Goal: Task Accomplishment & Management: Use online tool/utility

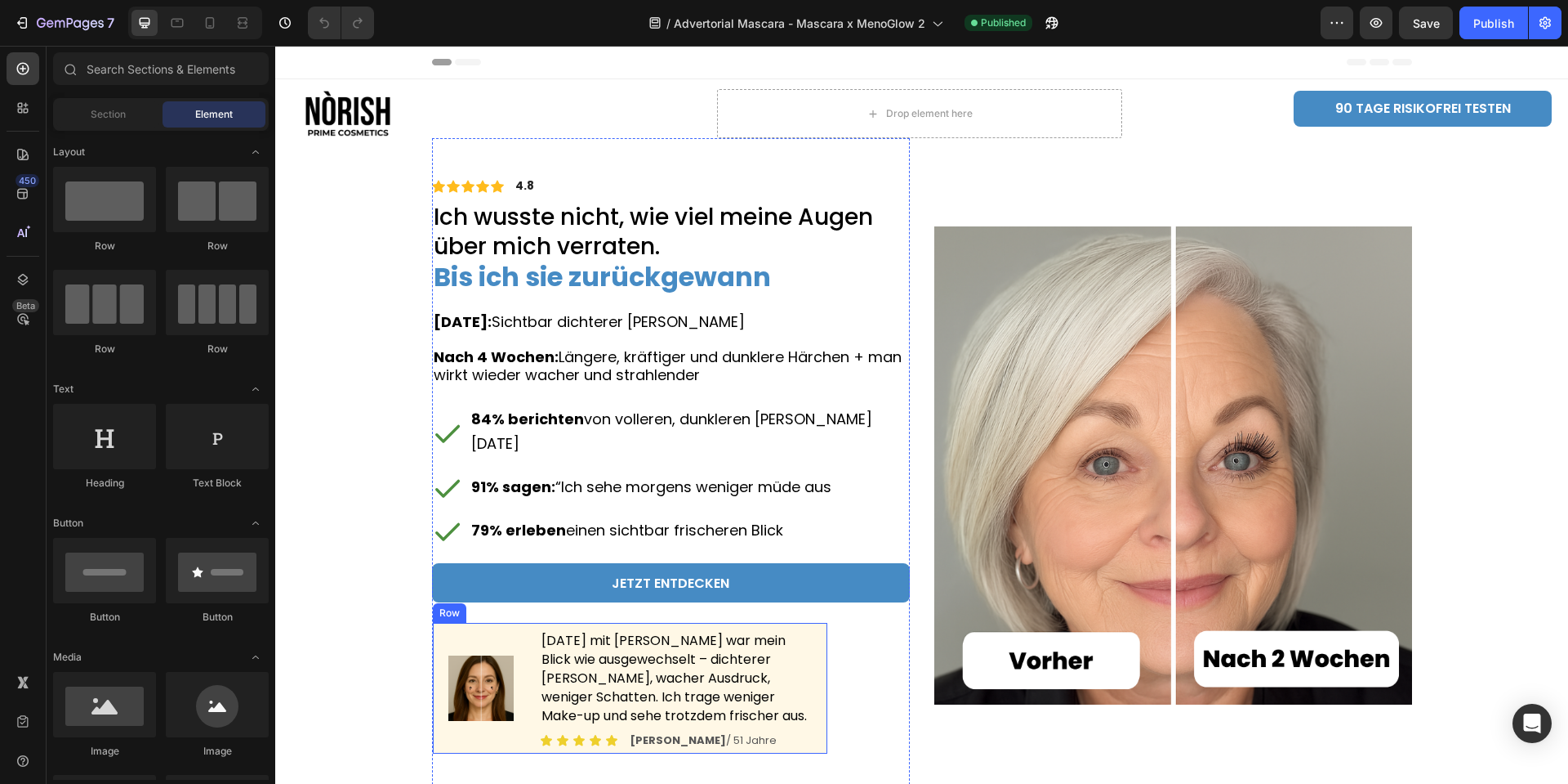
click at [457, 643] on div "Image" at bounding box center [481, 688] width 65 height 118
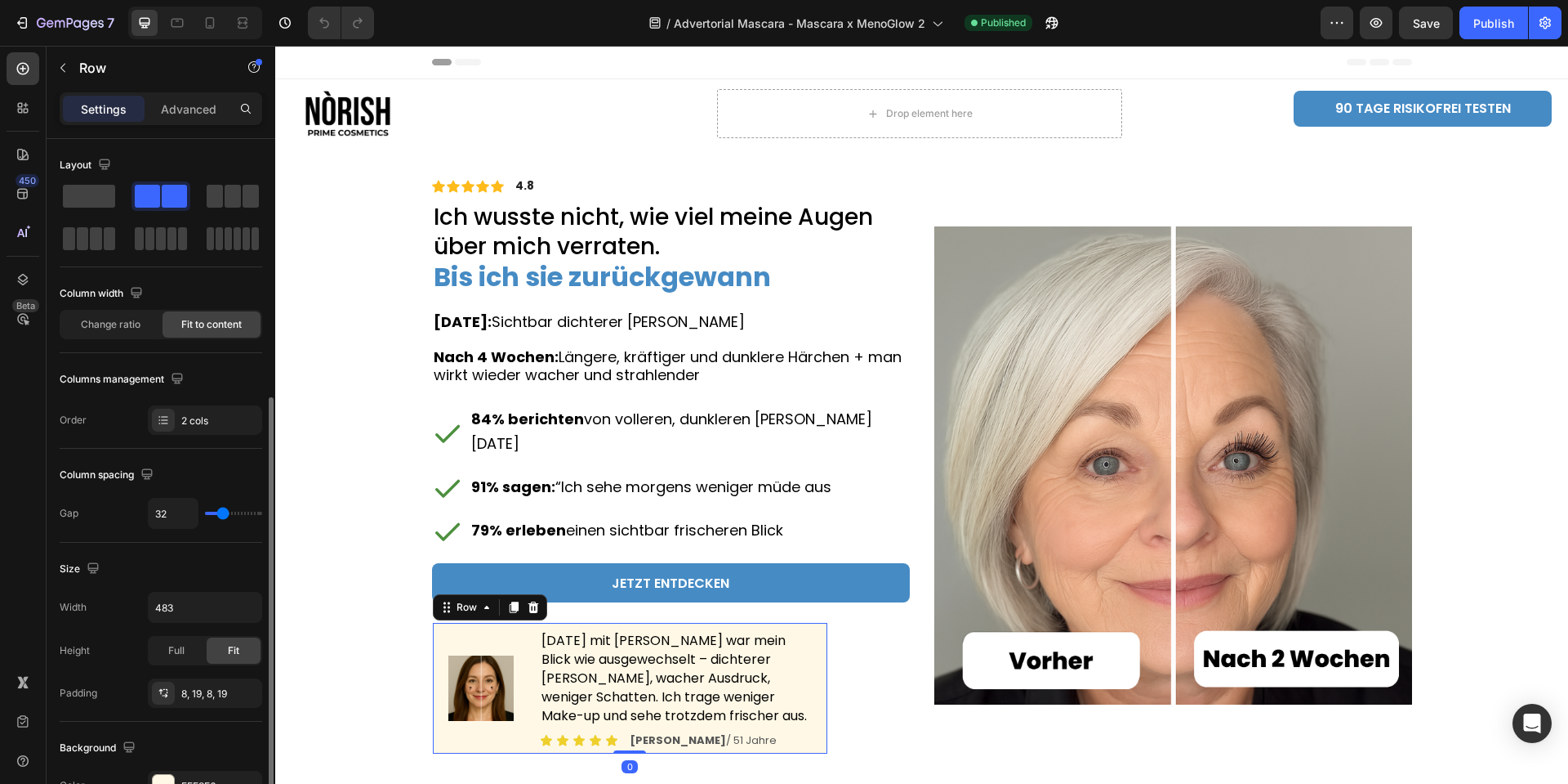
scroll to position [245, 0]
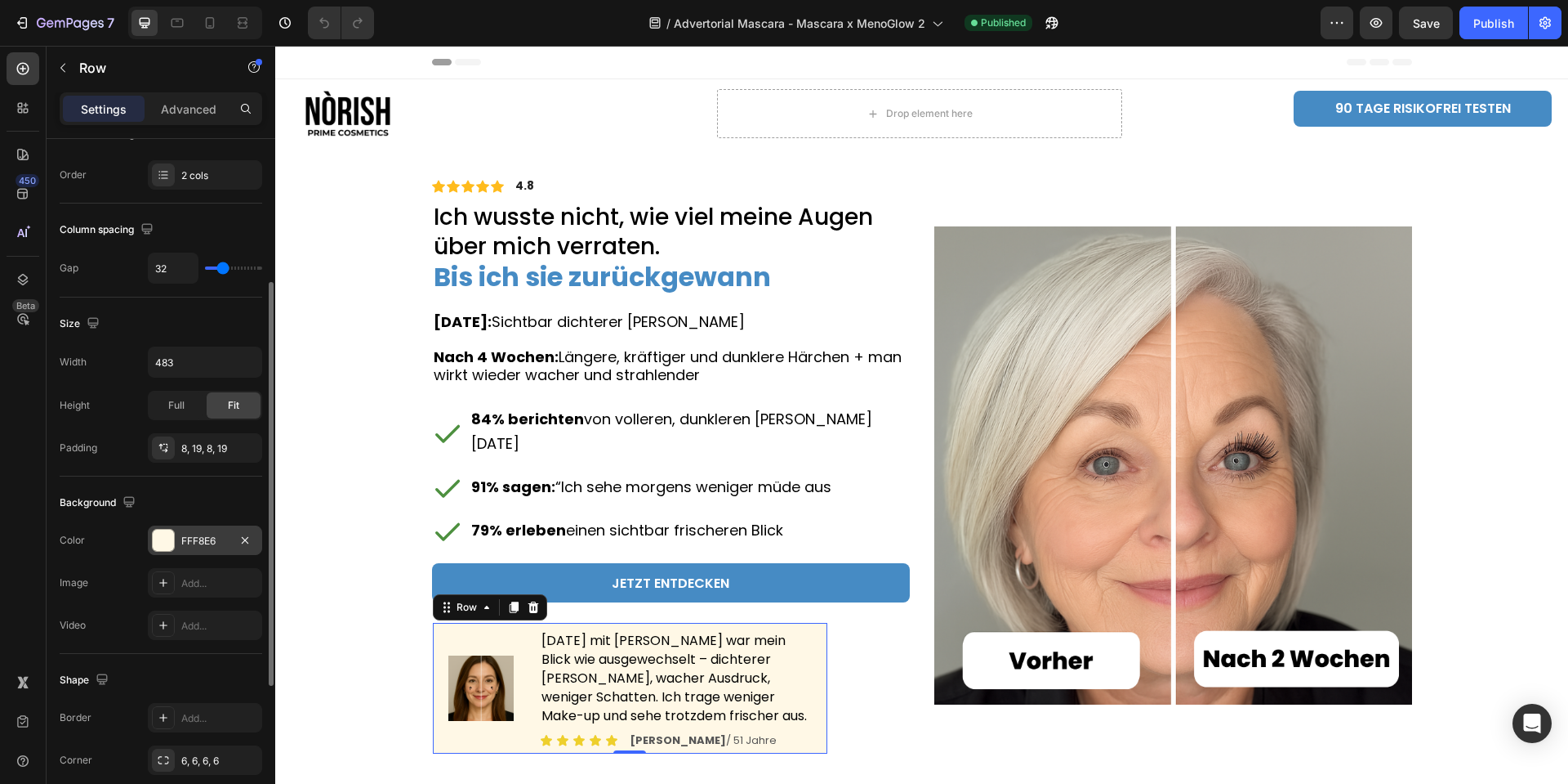
click at [174, 528] on div "FFF8E6" at bounding box center [205, 540] width 114 height 30
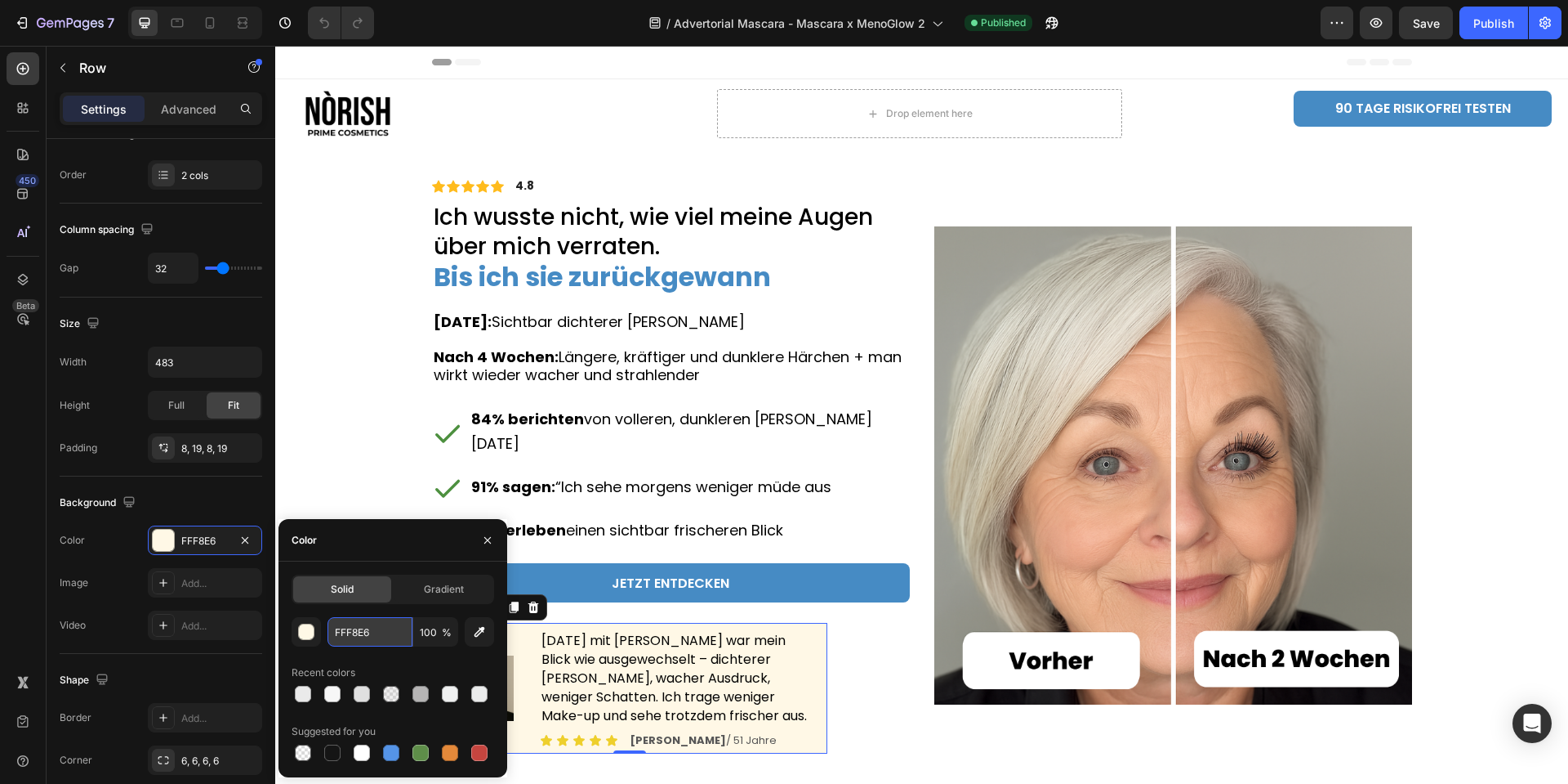
click at [356, 639] on input "FFF8E6" at bounding box center [370, 632] width 85 height 30
click at [637, 219] on span "Ich wusste nicht, wie viel meine Augen über mich verraten." at bounding box center [654, 231] width 440 height 61
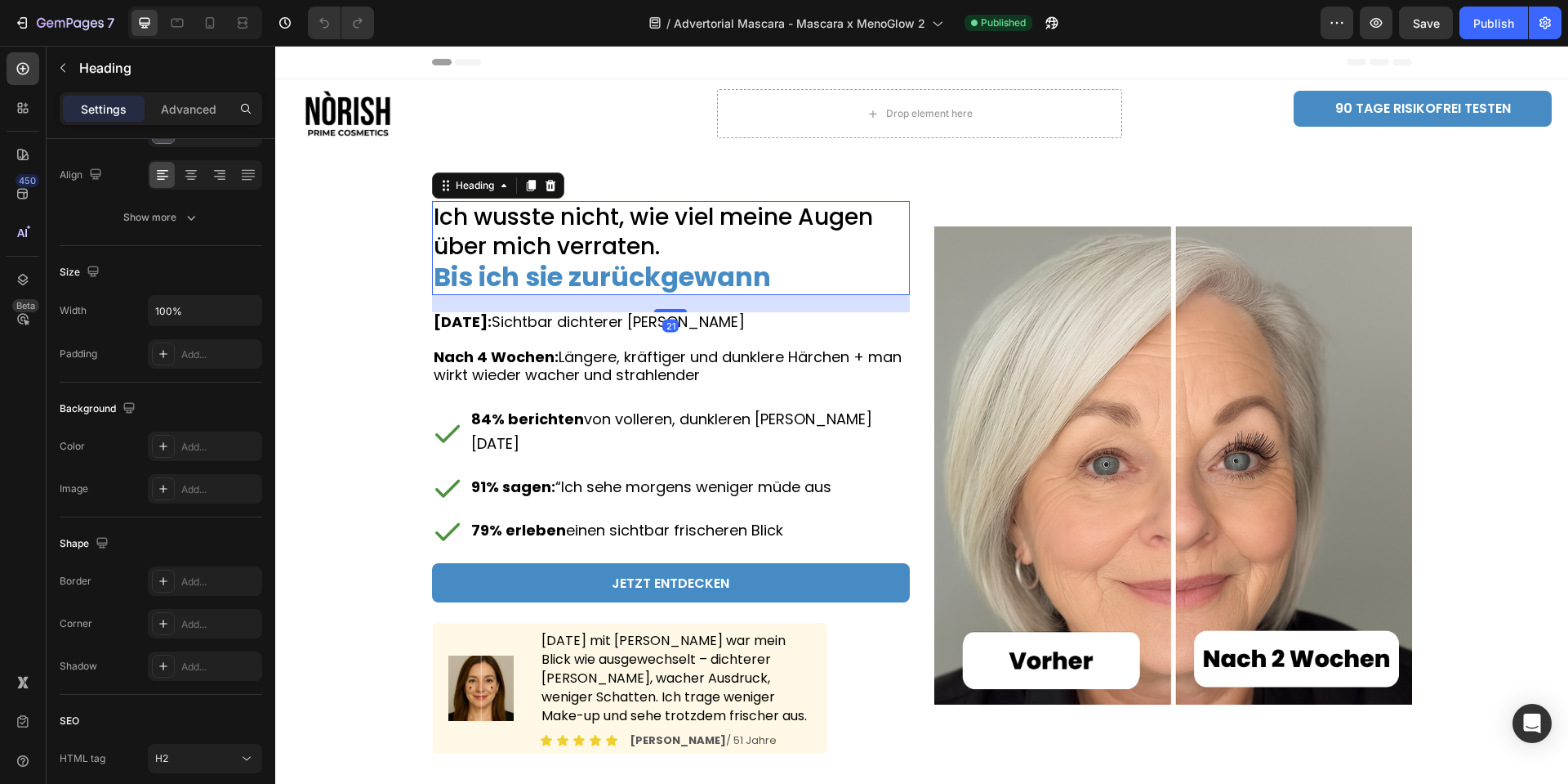
scroll to position [0, 0]
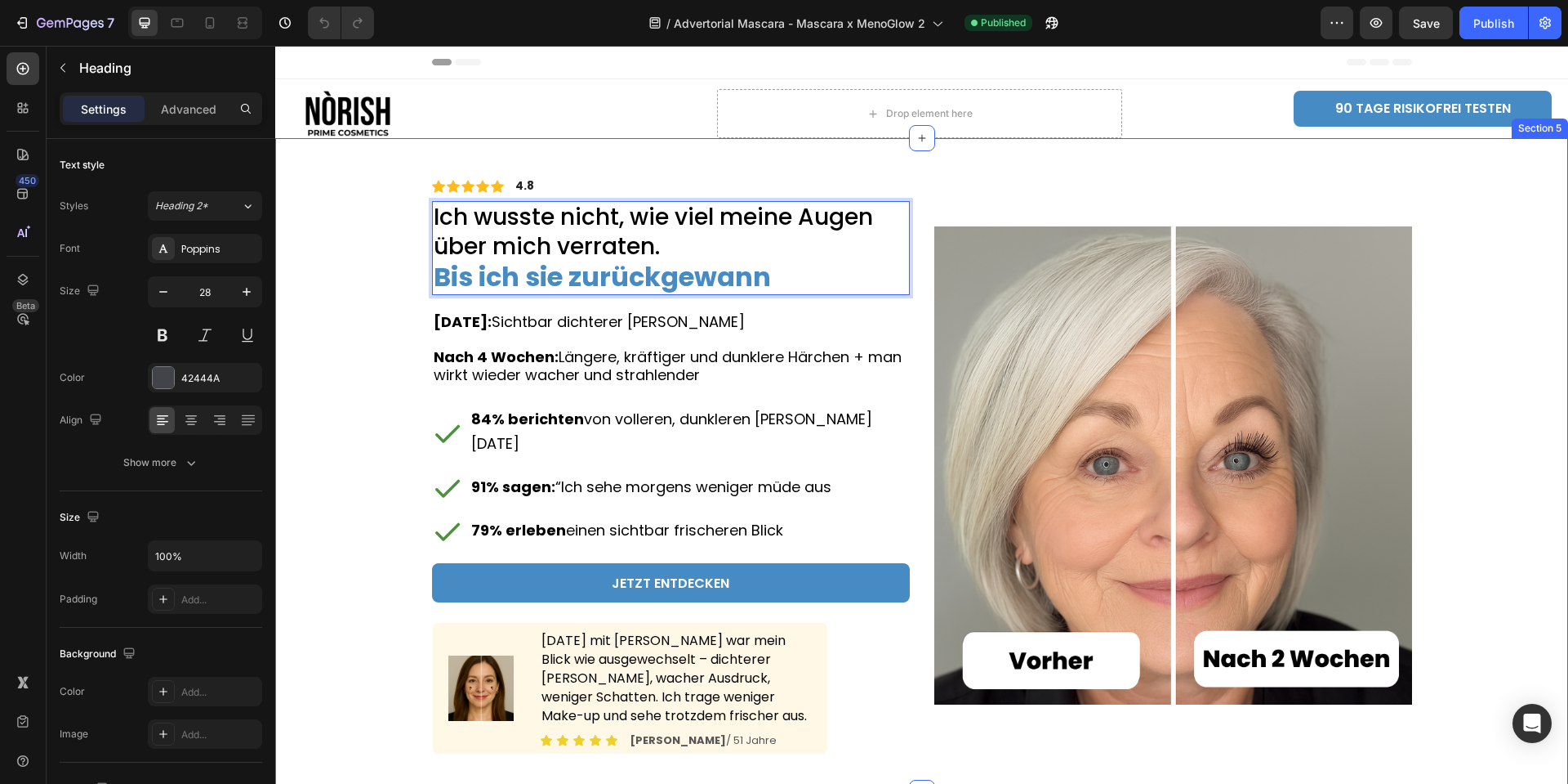
drag, startPoint x: 683, startPoint y: 245, endPoint x: 378, endPoint y: 217, distance: 306.3
click at [378, 217] on div "Icon Icon Icon Icon Icon Icon List 4.8 Text Block Row Ich wusste nicht, wie vie…" at bounding box center [921, 465] width 1268 height 655
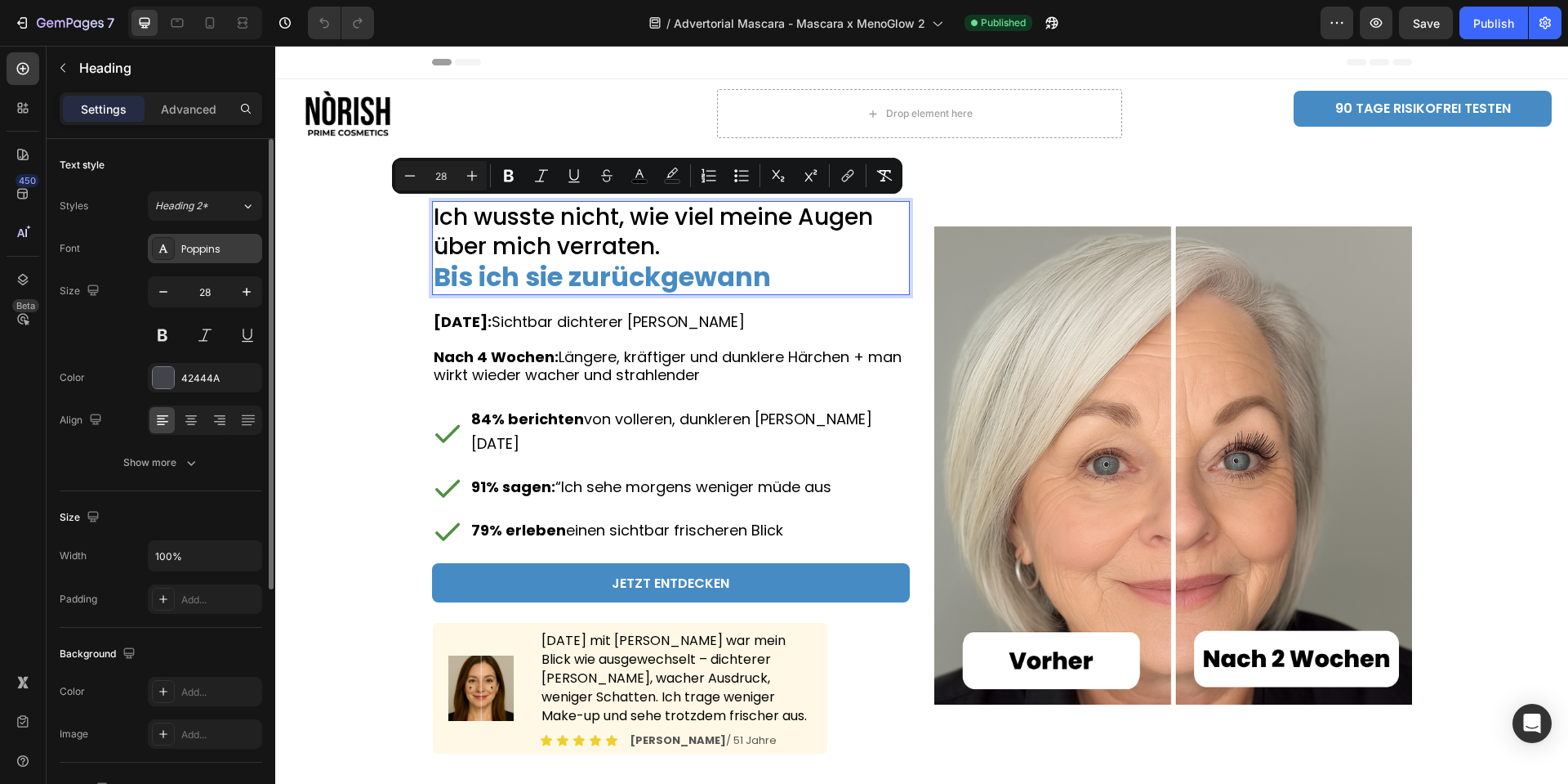
click at [211, 254] on div "Poppins" at bounding box center [219, 250] width 77 height 15
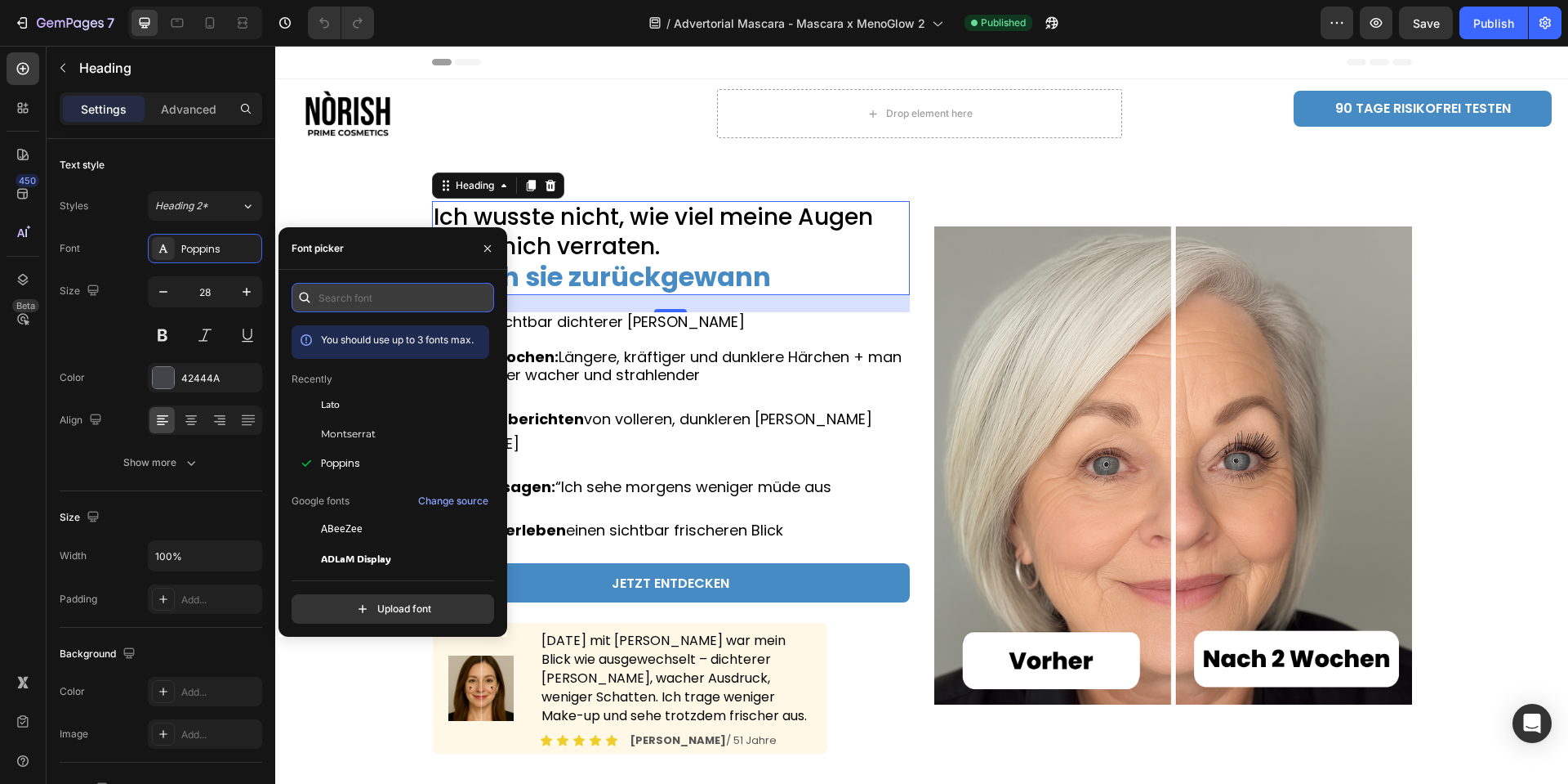
click at [345, 292] on input "text" at bounding box center [393, 297] width 202 height 30
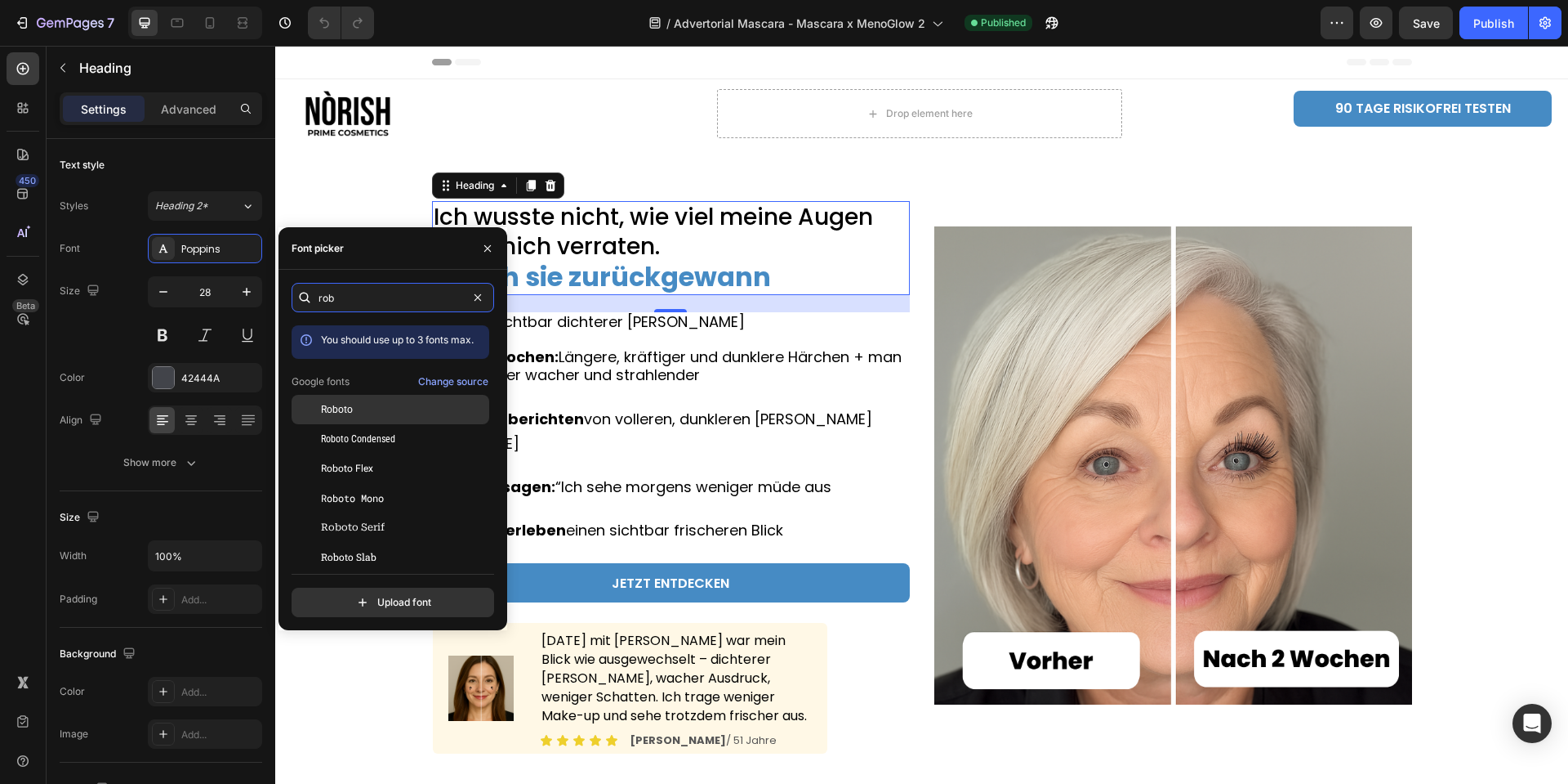
type input "rob"
click at [355, 405] on div "Roboto" at bounding box center [403, 409] width 165 height 15
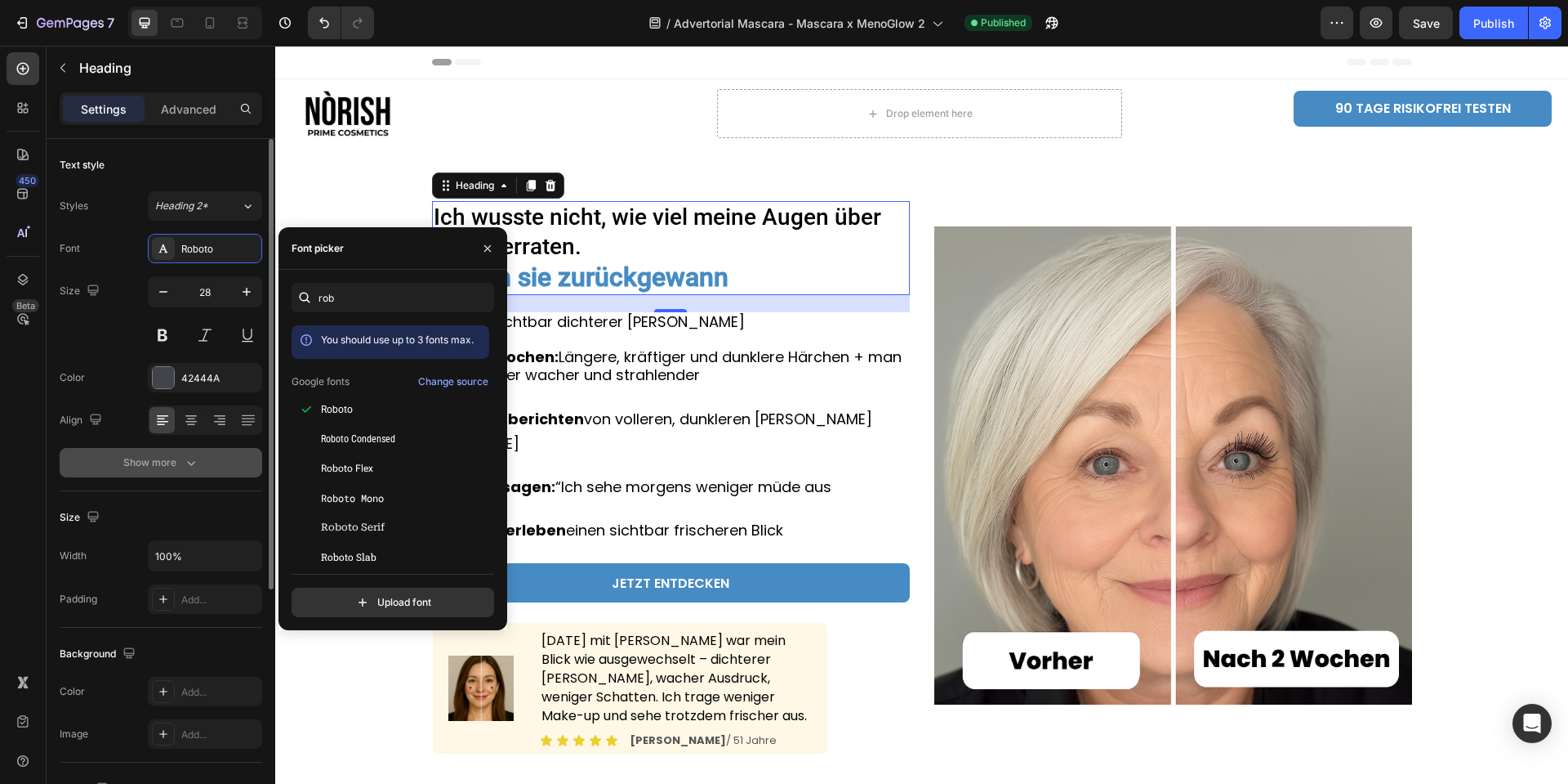
click at [197, 448] on button "Show more" at bounding box center [161, 463] width 202 height 30
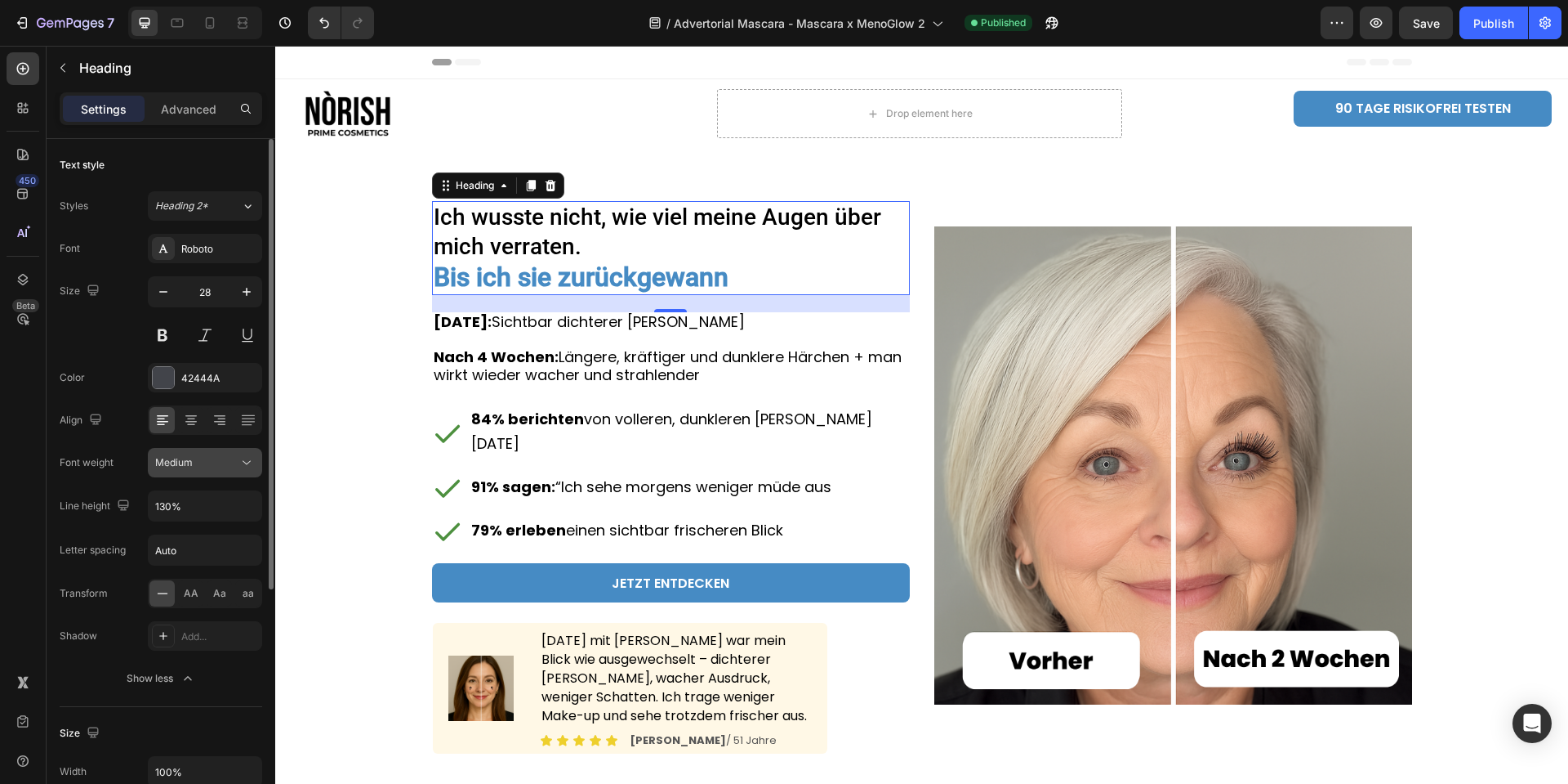
click at [194, 462] on div "Medium" at bounding box center [197, 463] width 83 height 15
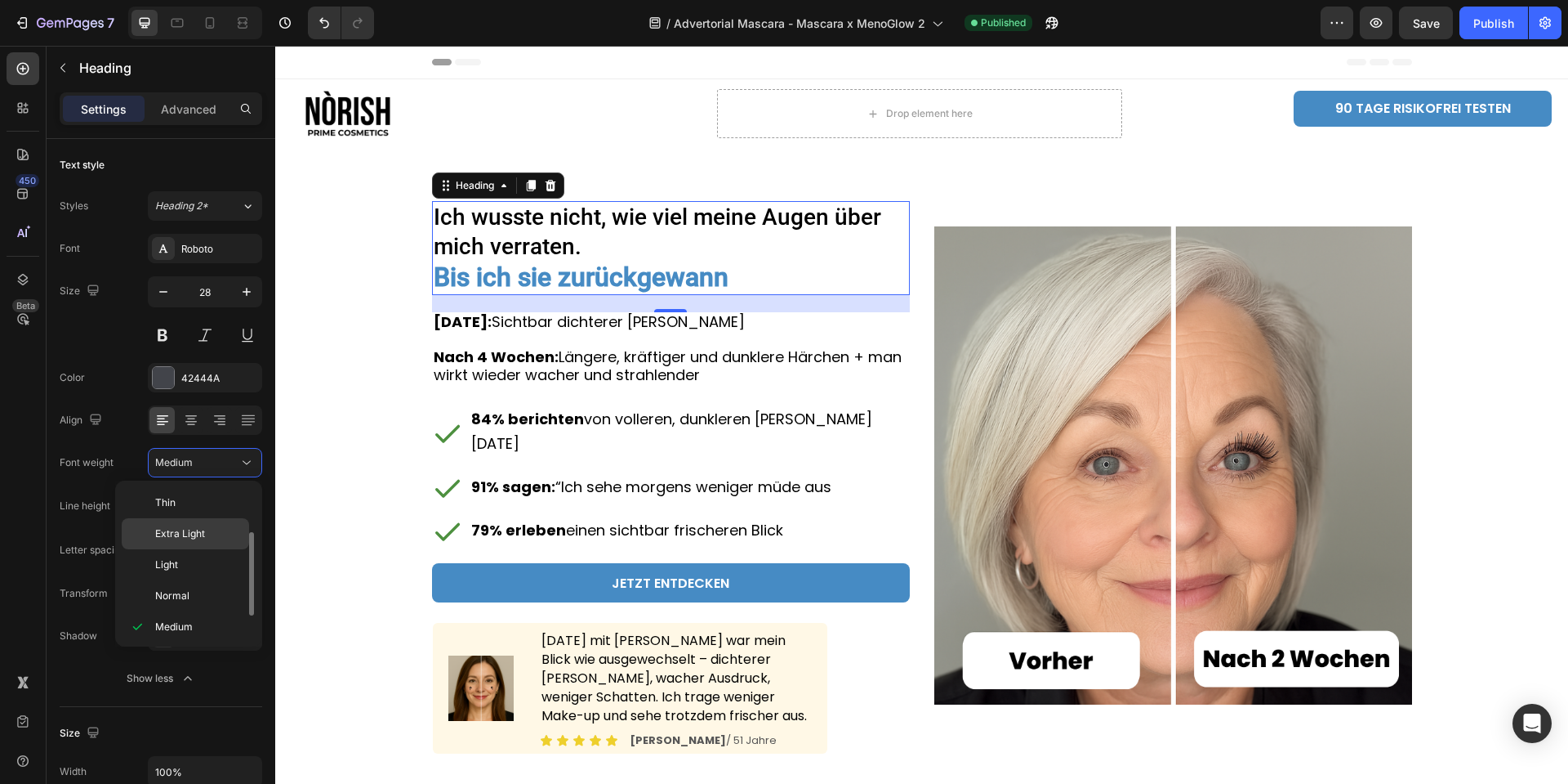
scroll to position [30, 0]
click at [188, 536] on p "Light" at bounding box center [198, 535] width 86 height 15
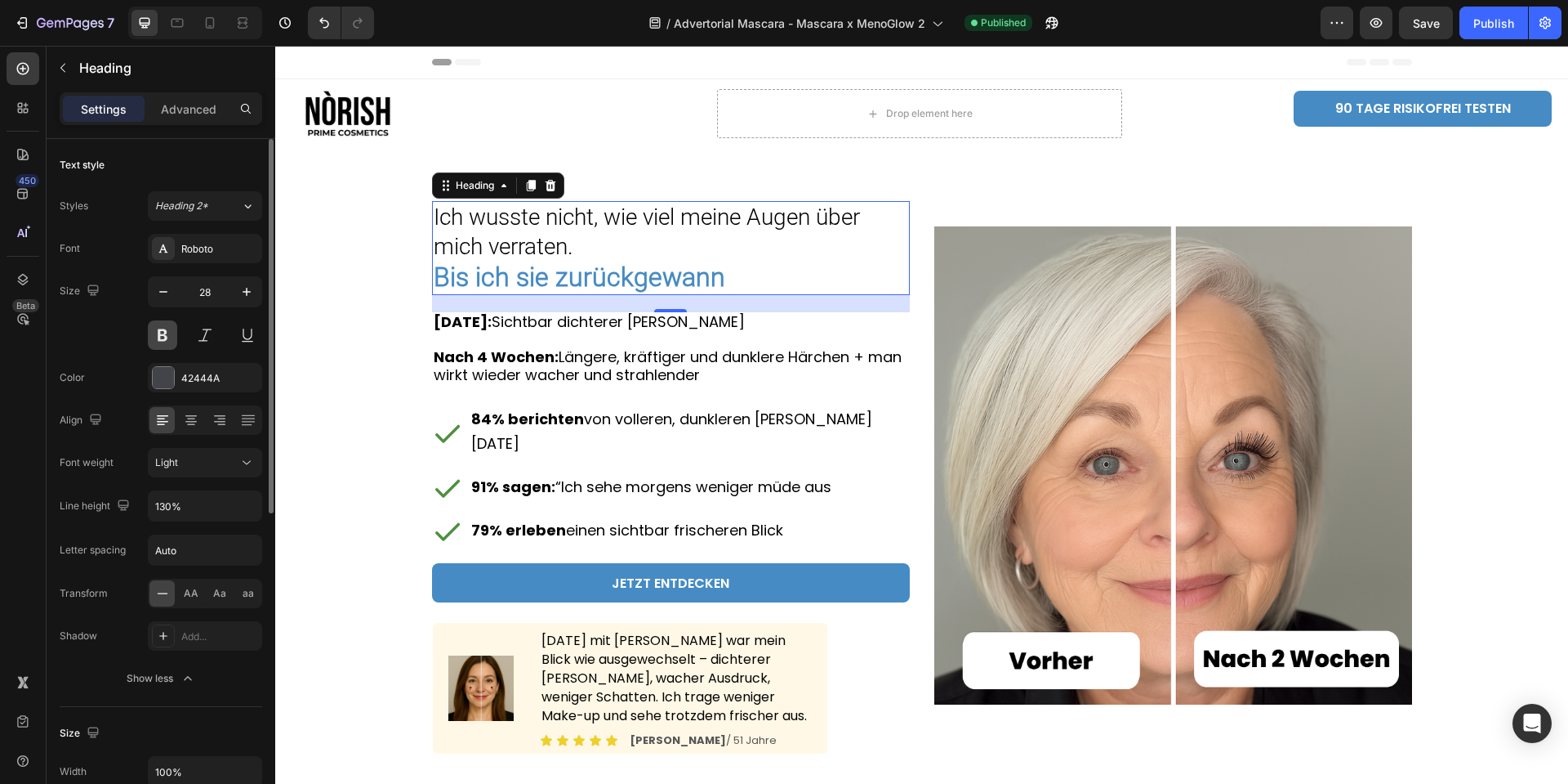
click at [165, 334] on button at bounding box center [163, 335] width 30 height 30
click at [188, 459] on div "Light" at bounding box center [197, 463] width 83 height 15
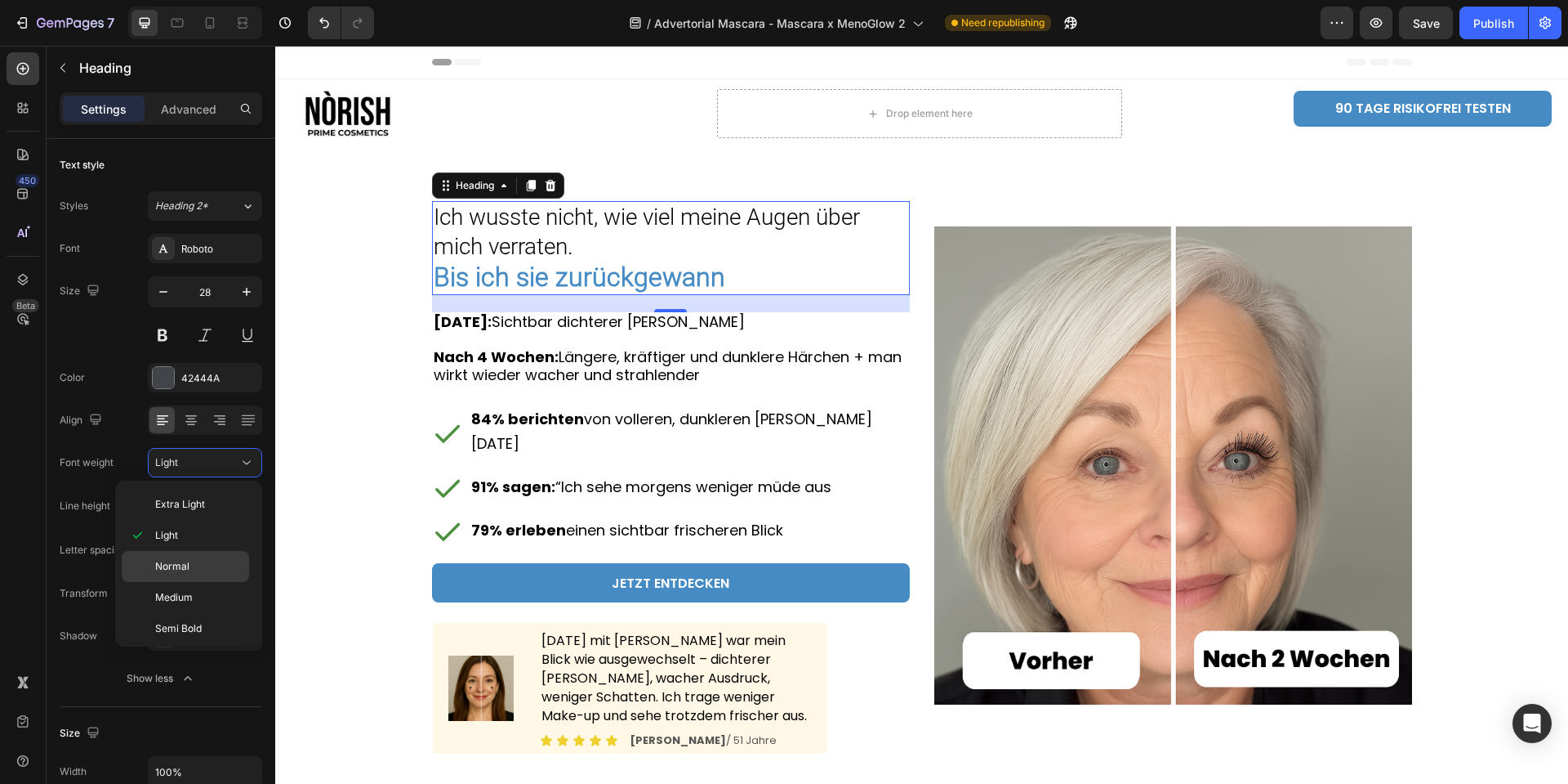
click at [180, 571] on span "Normal" at bounding box center [173, 567] width 35 height 15
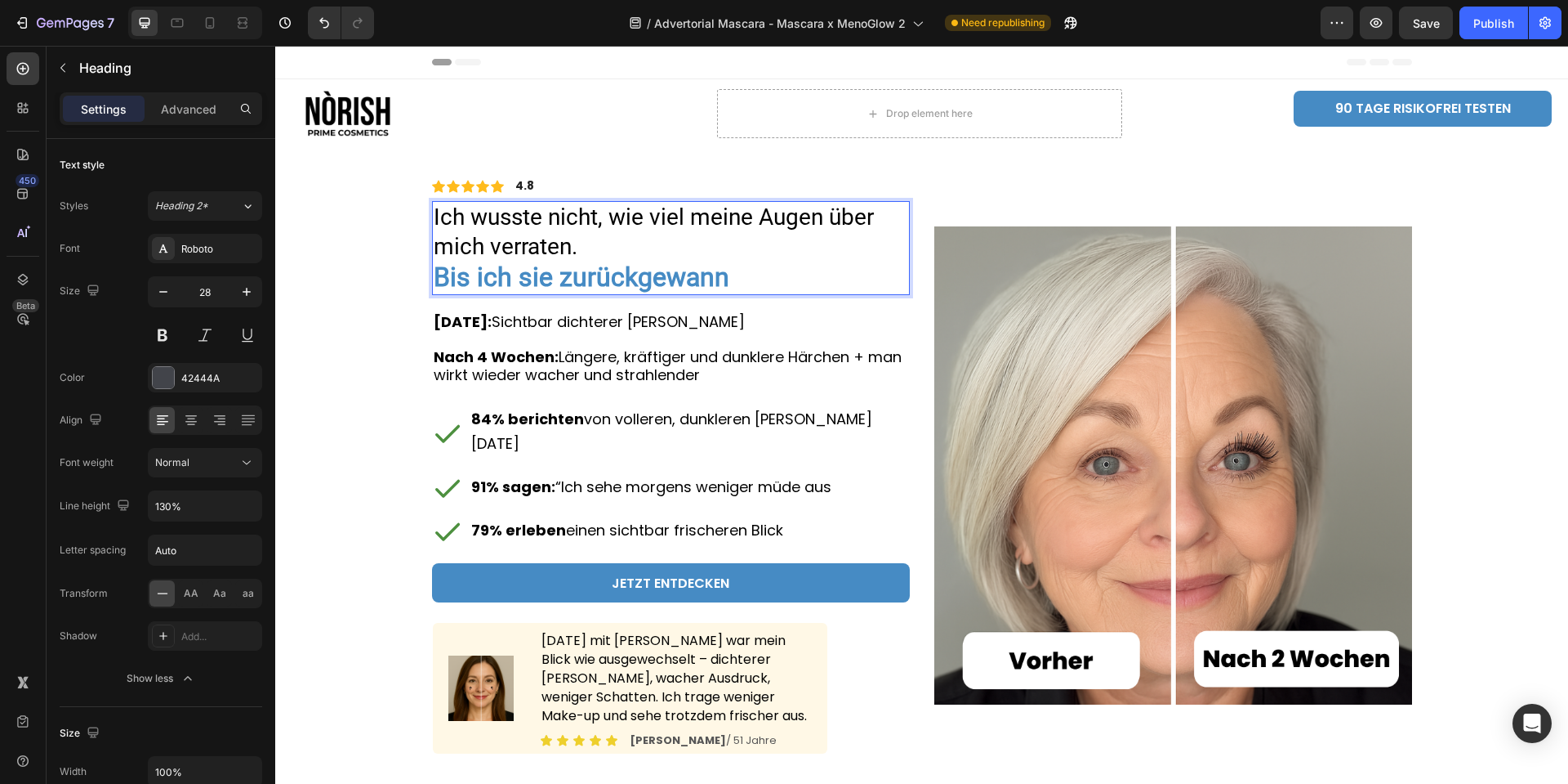
drag, startPoint x: 611, startPoint y: 220, endPoint x: 750, endPoint y: 216, distance: 139.1
drag, startPoint x: 597, startPoint y: 226, endPoint x: 735, endPoint y: 219, distance: 138.2
click at [735, 219] on span "Ich wusste nicht, wie viel meine Augen über mich verraten." at bounding box center [654, 231] width 440 height 56
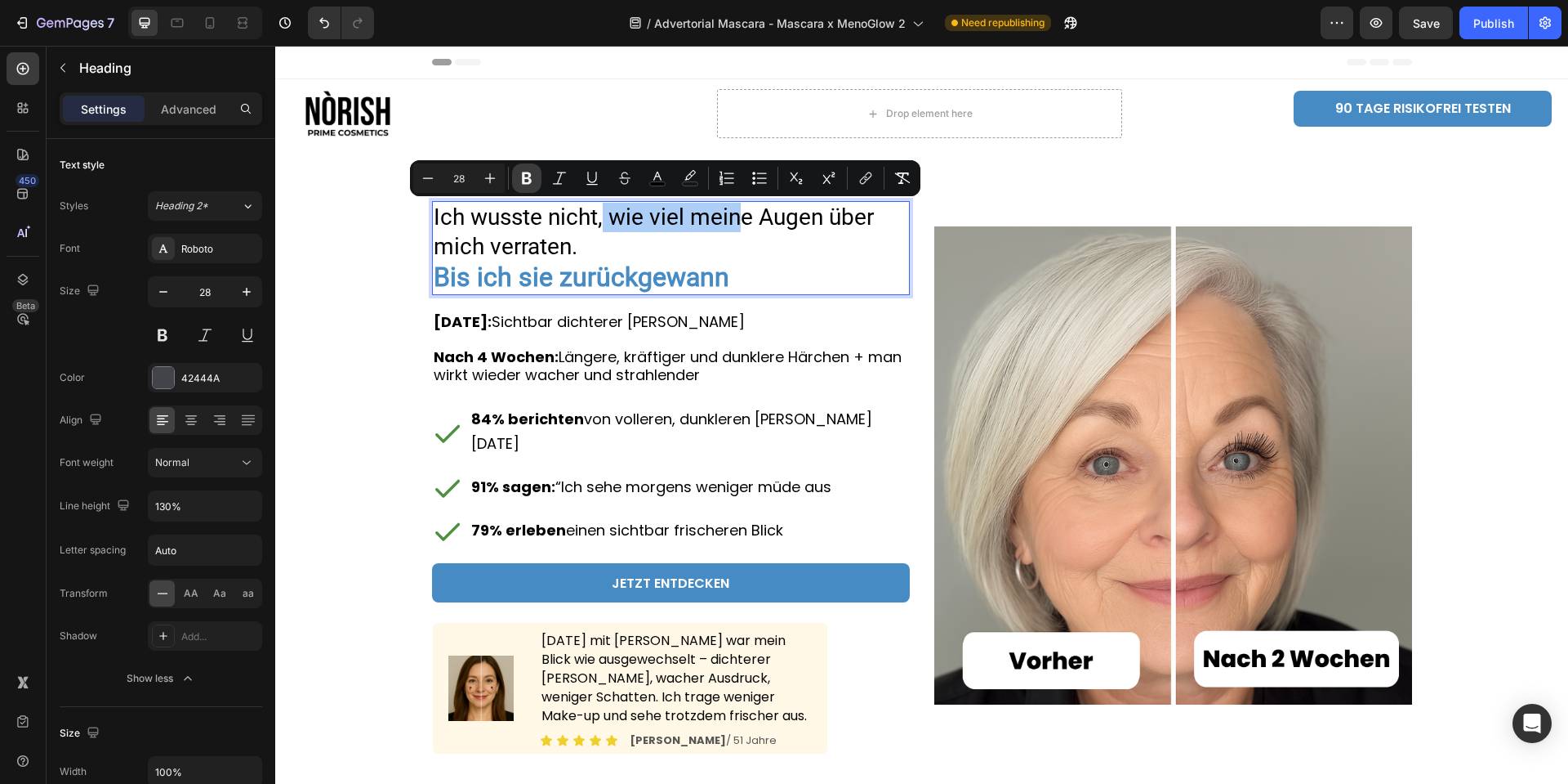
click at [526, 176] on icon "Editor contextual toolbar" at bounding box center [527, 178] width 16 height 16
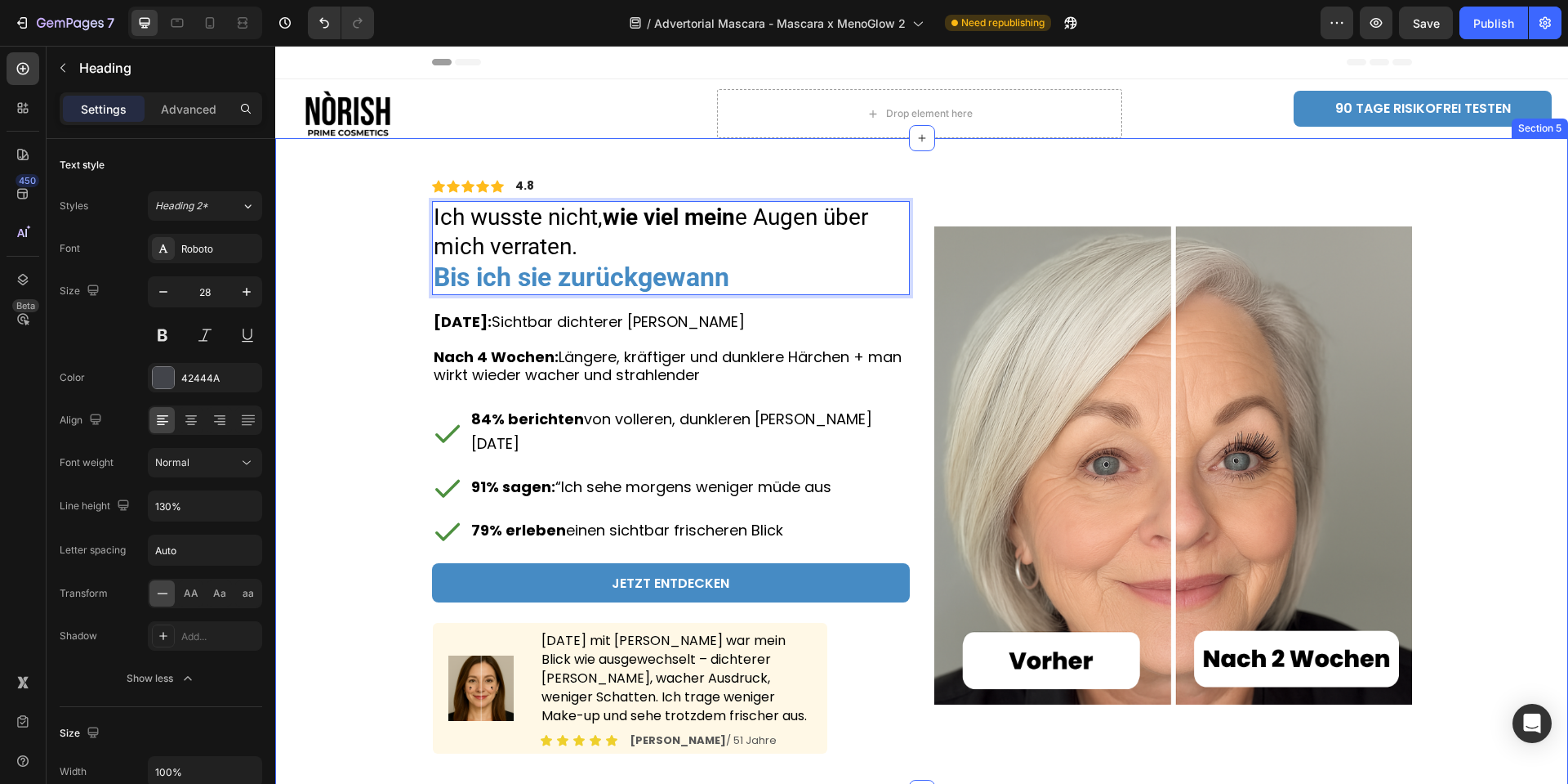
click at [321, 317] on div "Icon Icon Icon Icon Icon Icon List 4.8 Text Block Row Ich wusste nicht, wie vie…" at bounding box center [921, 465] width 1268 height 655
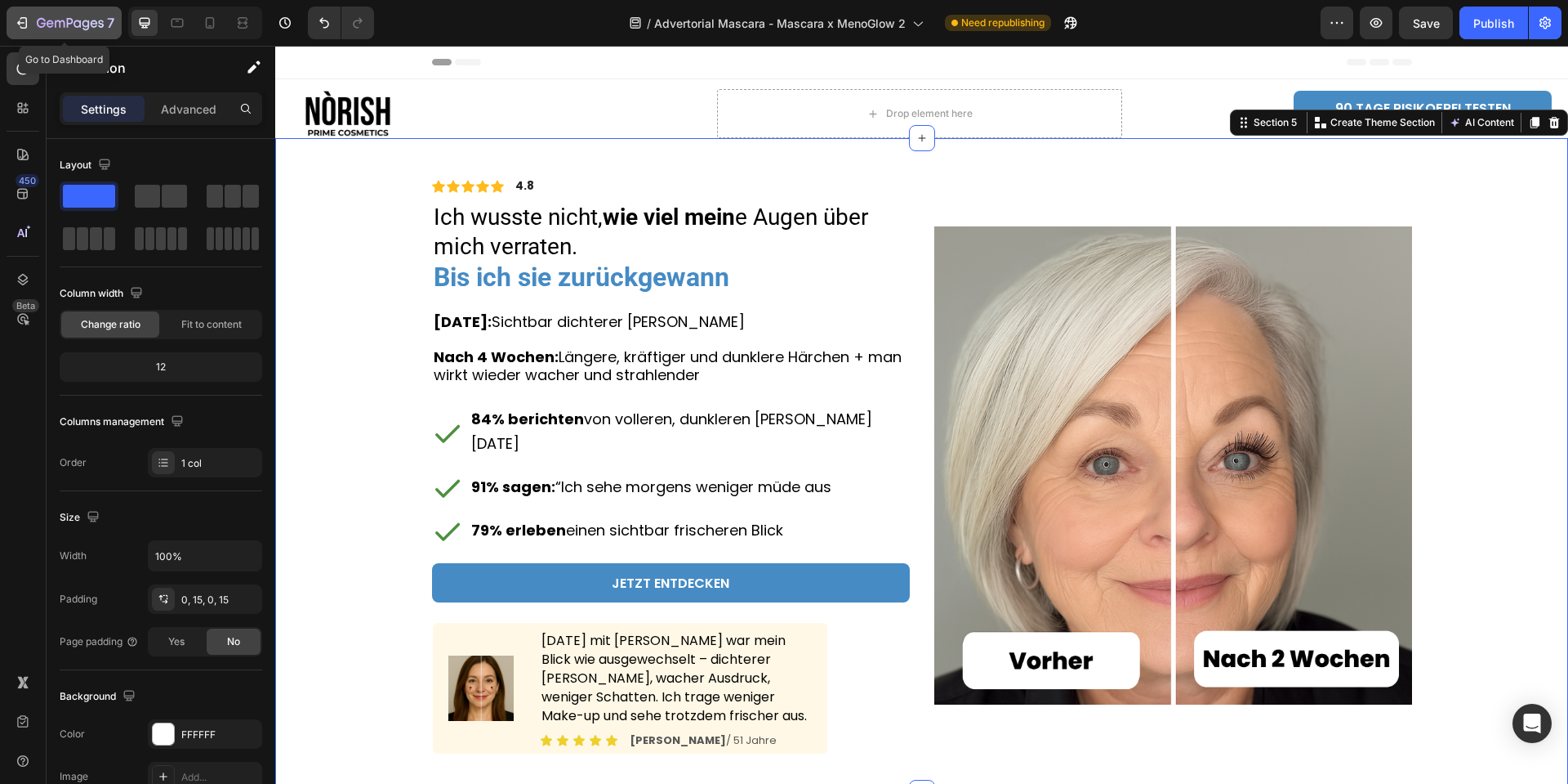
click at [50, 27] on icon "button" at bounding box center [50, 23] width 7 height 7
